Goal: Task Accomplishment & Management: Use online tool/utility

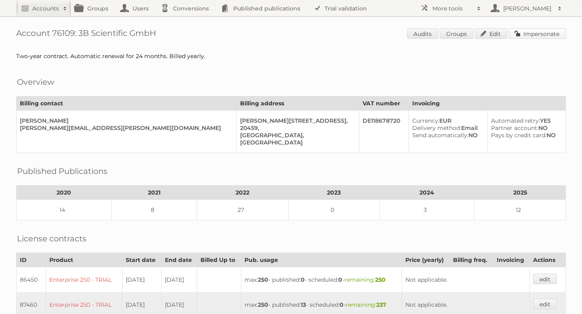
click at [539, 32] on link "Impersonate" at bounding box center [537, 33] width 57 height 11
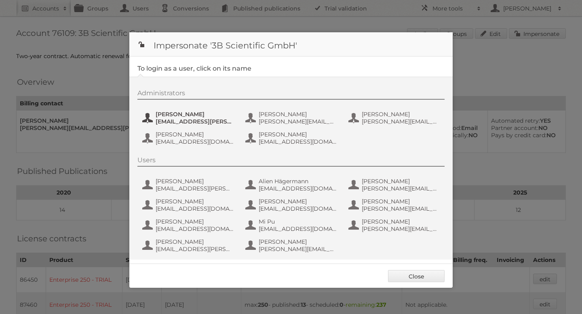
click at [176, 119] on span "[EMAIL_ADDRESS][PERSON_NAME][DOMAIN_NAME]" at bounding box center [195, 121] width 78 height 7
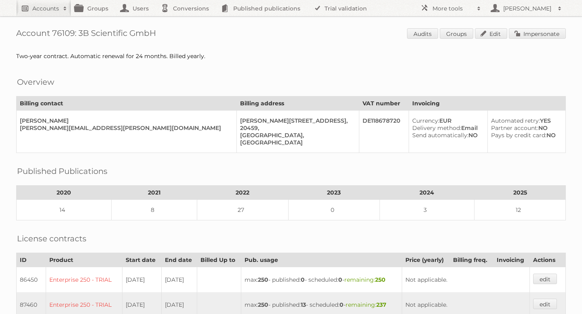
click at [46, 13] on link "Accounts" at bounding box center [43, 8] width 55 height 16
type input"] "ict"
click at [186, 21] on input "Search" at bounding box center [192, 27] width 12 height 12
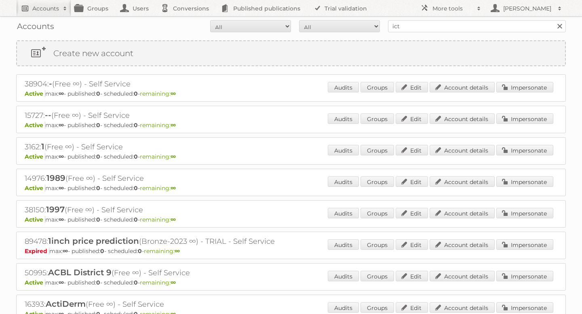
click at [47, 13] on link "Accounts" at bounding box center [43, 8] width 55 height 16
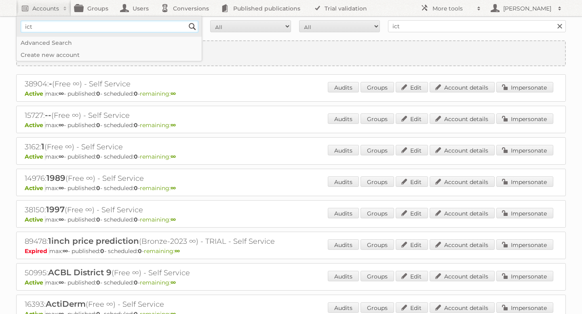
type input"] "ICT Edeka"
click at [191, 26] on input "Search" at bounding box center [192, 27] width 12 height 12
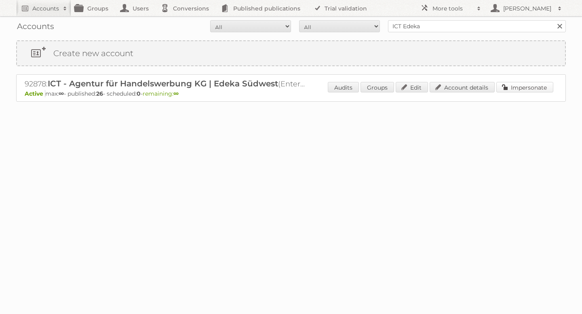
click at [535, 86] on link "Impersonate" at bounding box center [524, 87] width 57 height 11
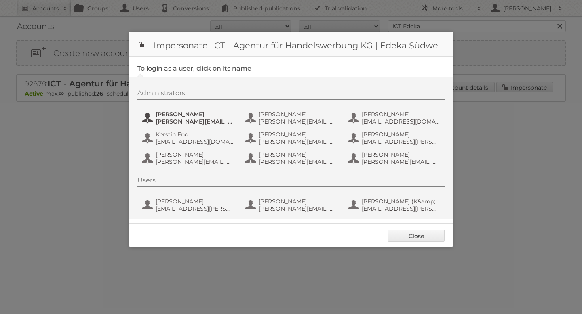
click at [185, 120] on span "benjamin.discher@ictwerbung.de" at bounding box center [195, 121] width 78 height 7
